Goal: Information Seeking & Learning: Check status

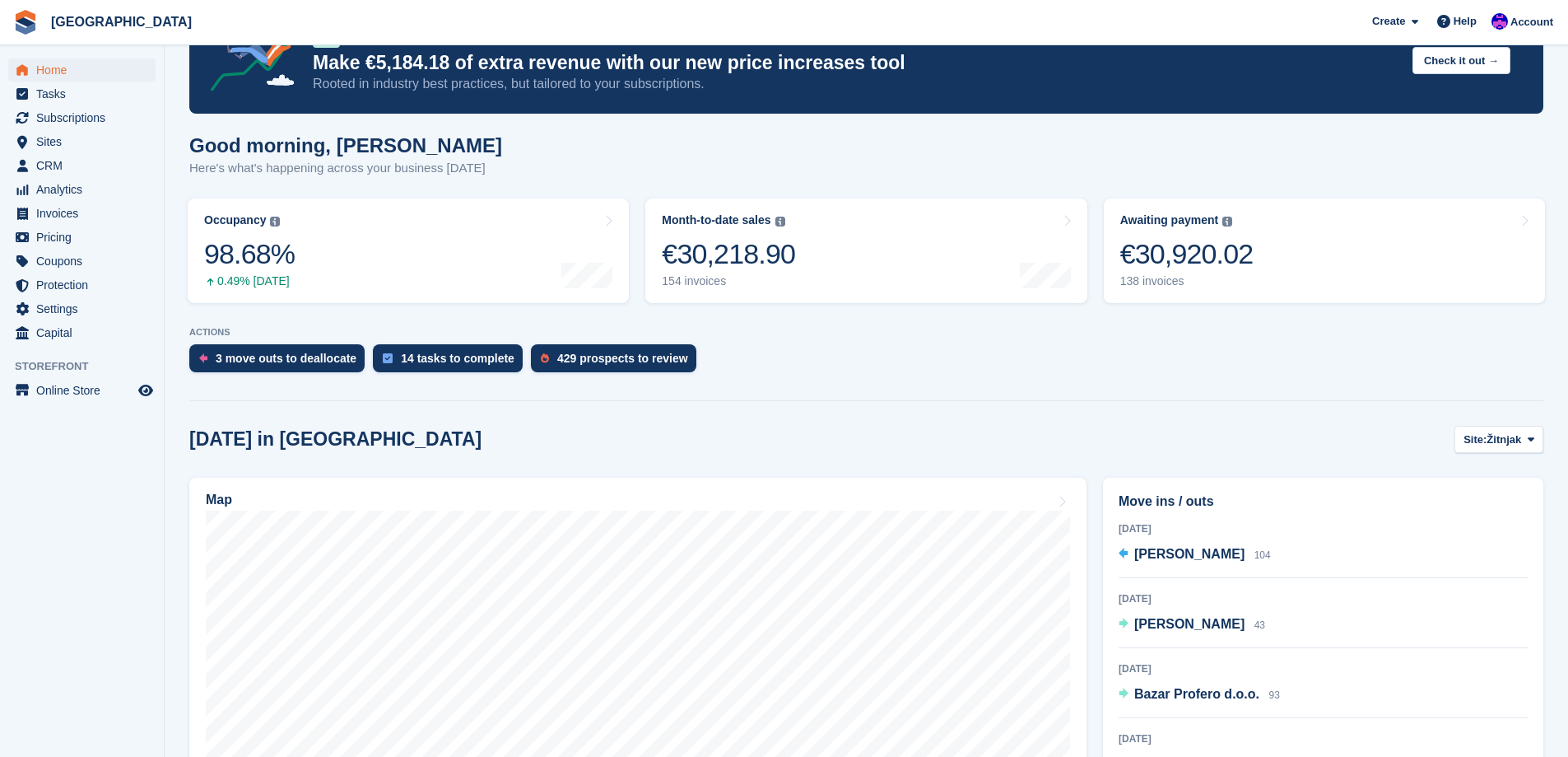
scroll to position [82, 0]
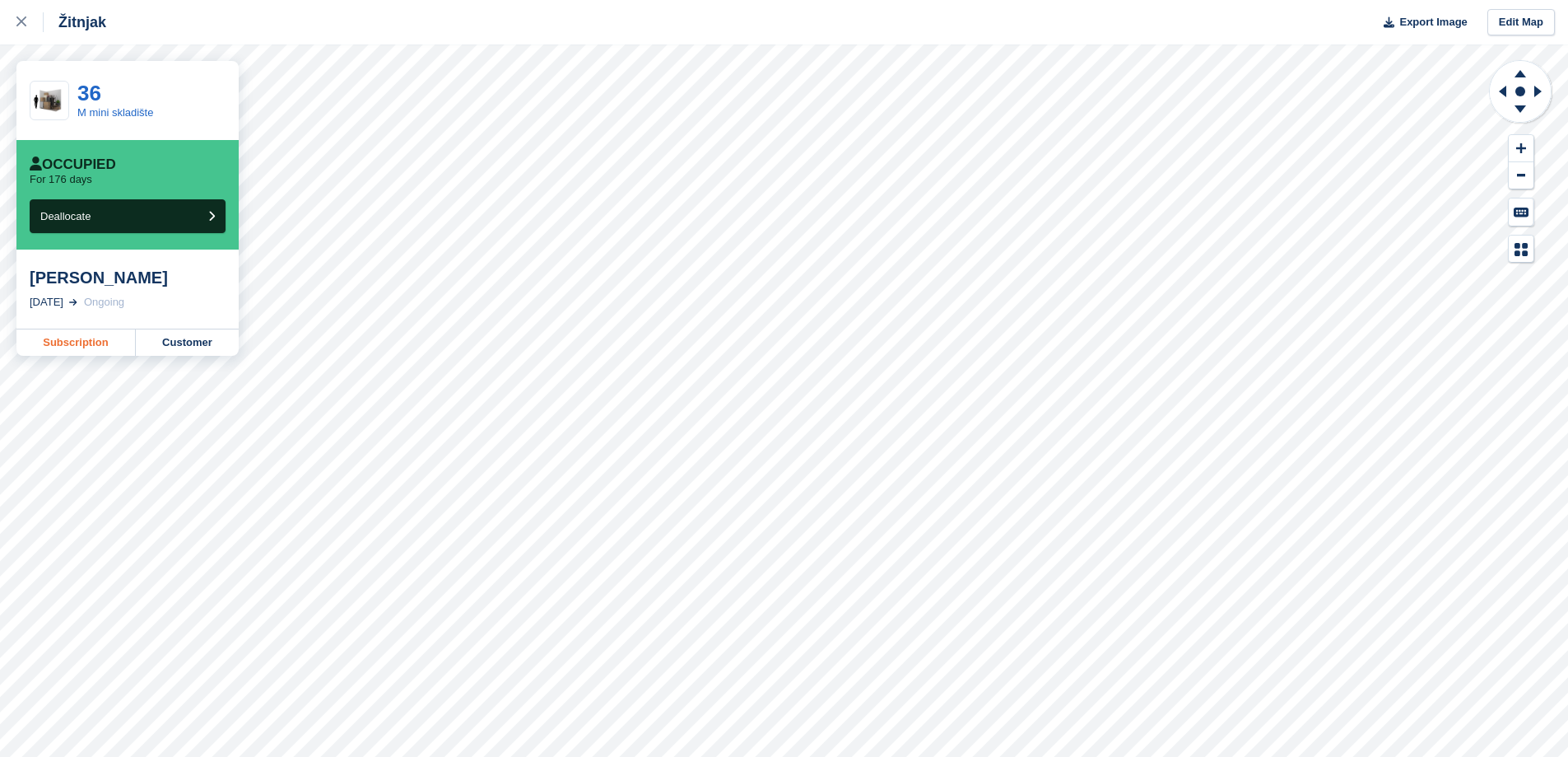
click at [120, 348] on link "Subscription" at bounding box center [76, 342] width 120 height 26
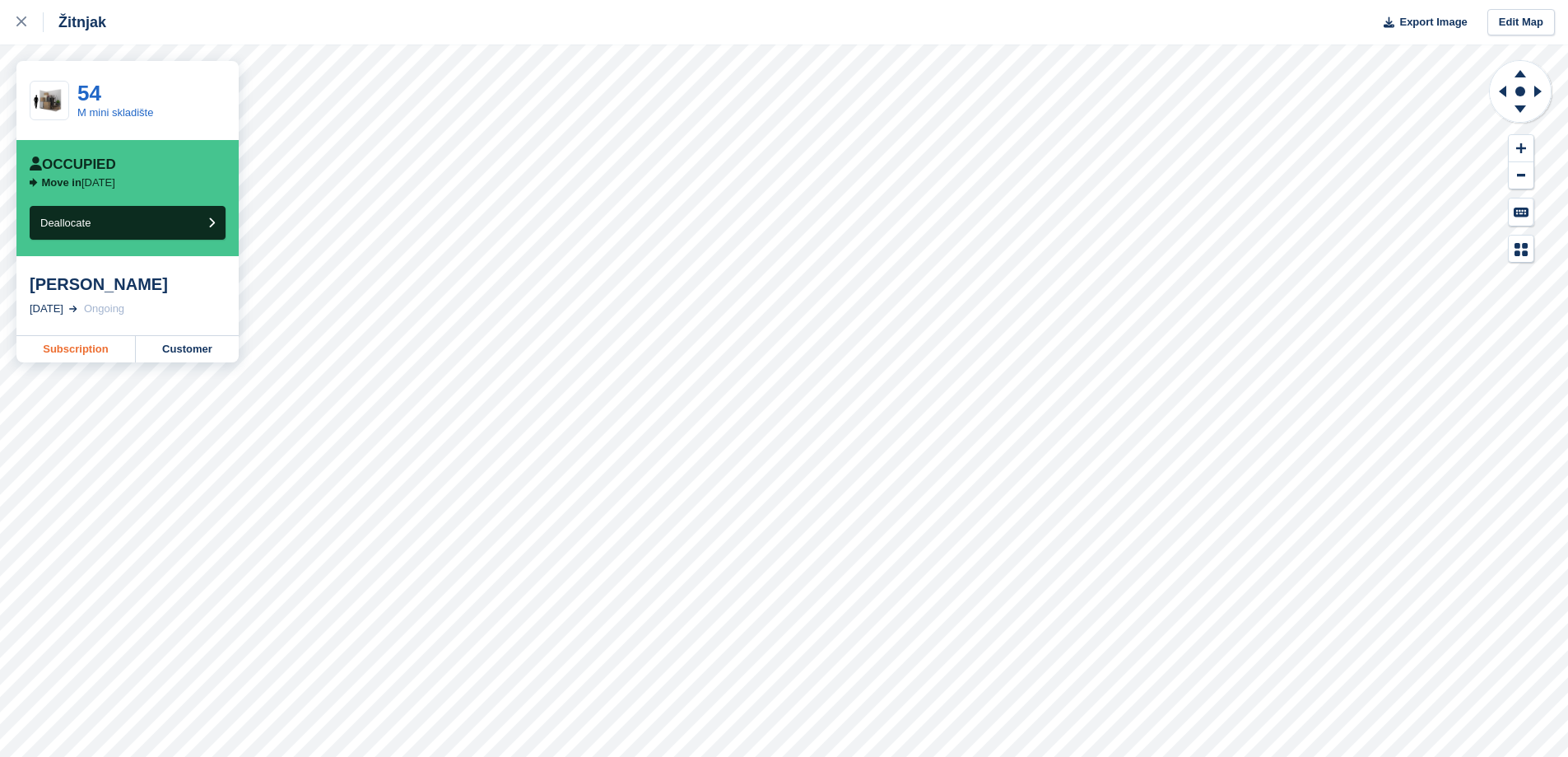
click at [100, 358] on link "Subscription" at bounding box center [76, 349] width 120 height 26
